Goal: Find specific page/section: Find specific page/section

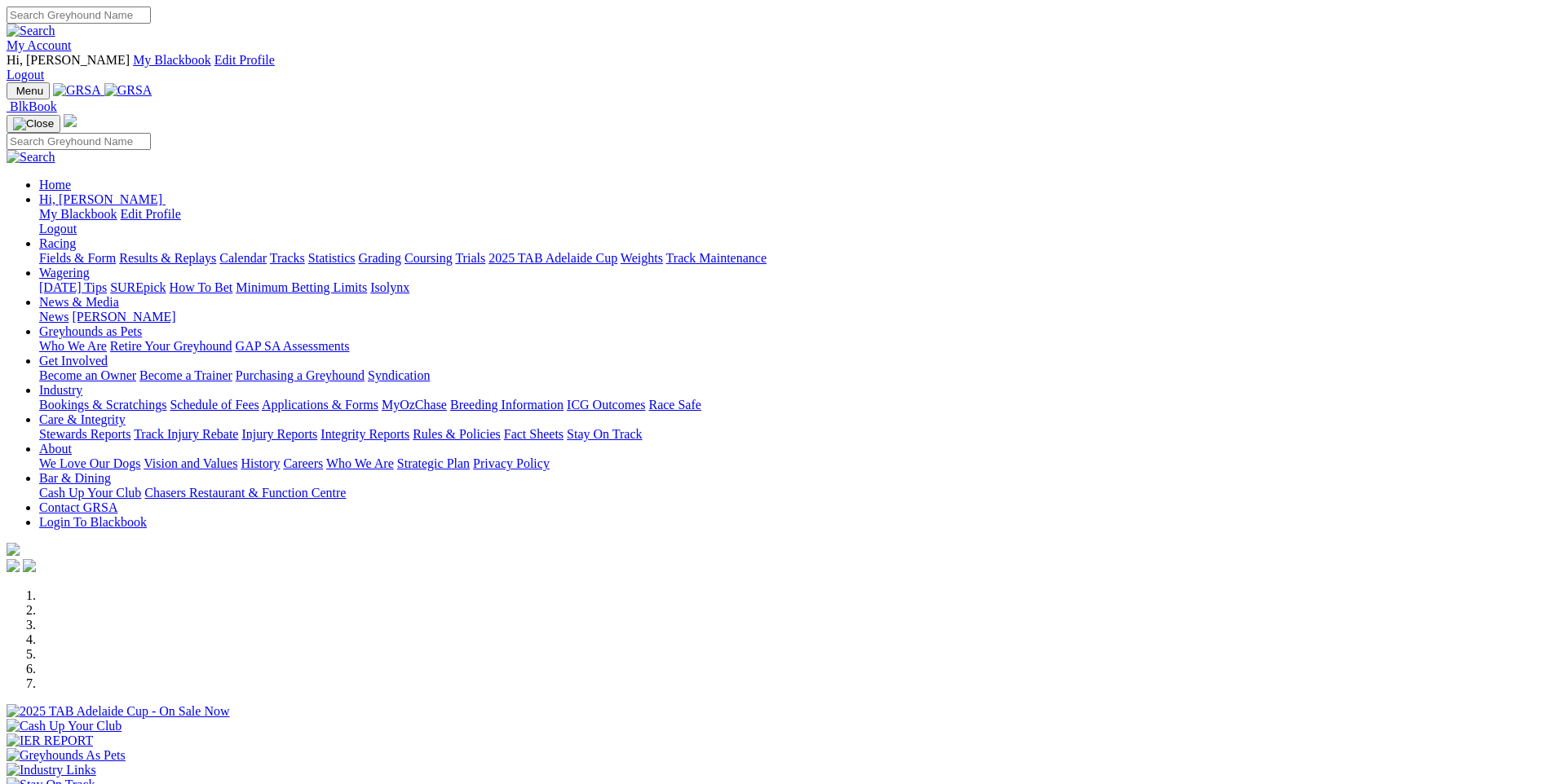
scroll to position [489, 0]
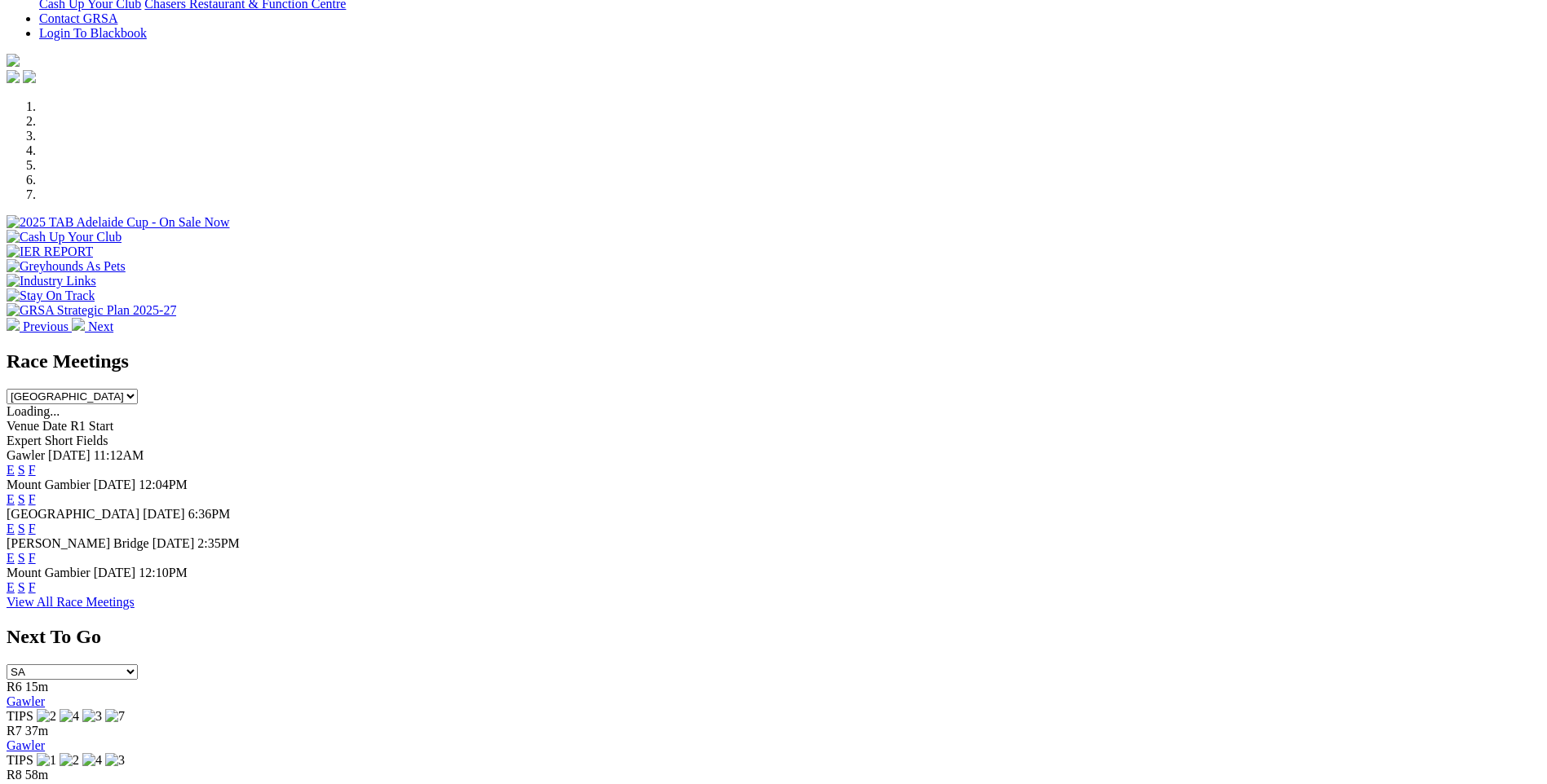
click at [36, 580] on link "F" at bounding box center [33, 587] width 8 height 13
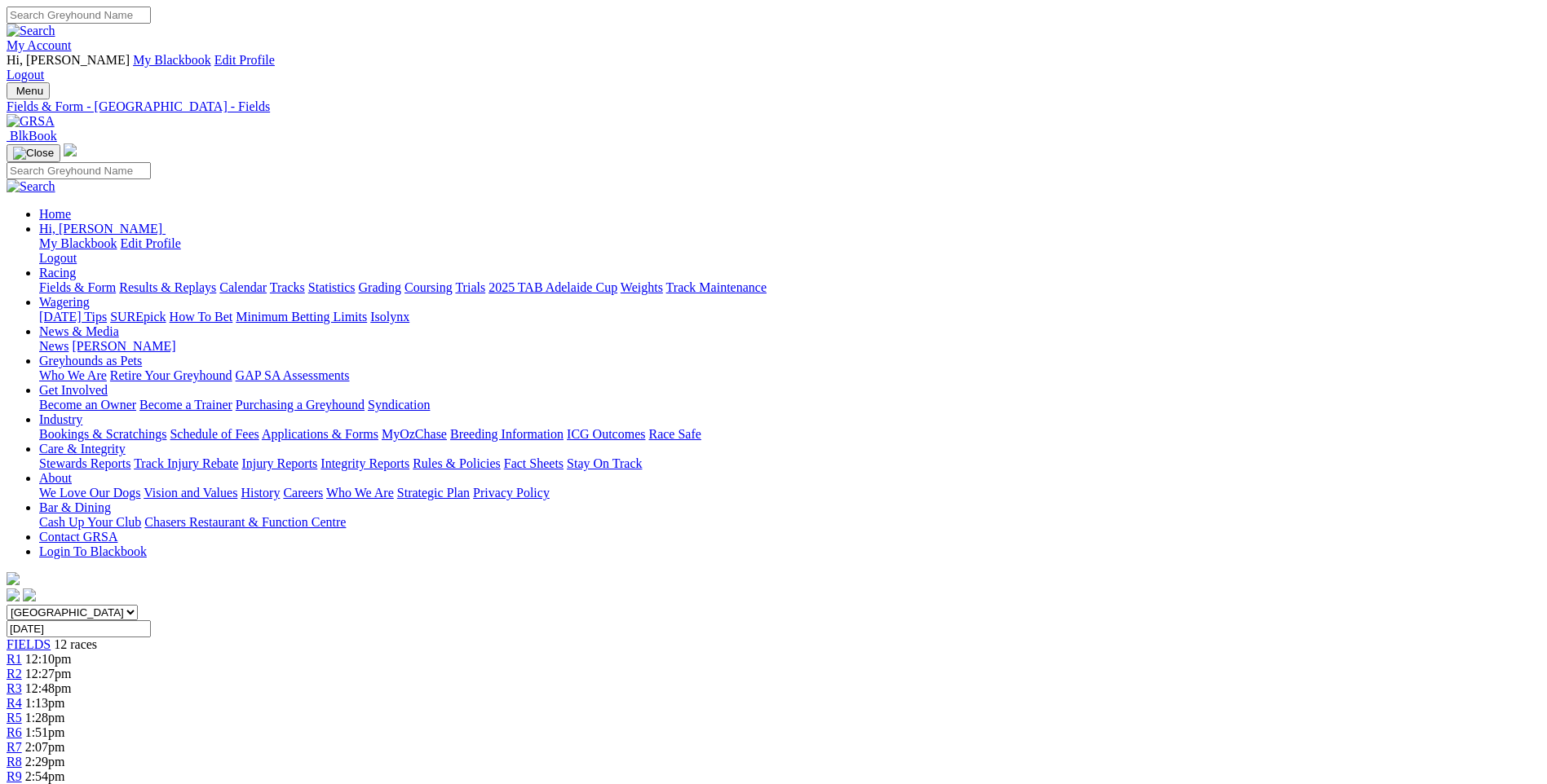
click at [22, 770] on span "R9" at bounding box center [14, 776] width 15 height 13
